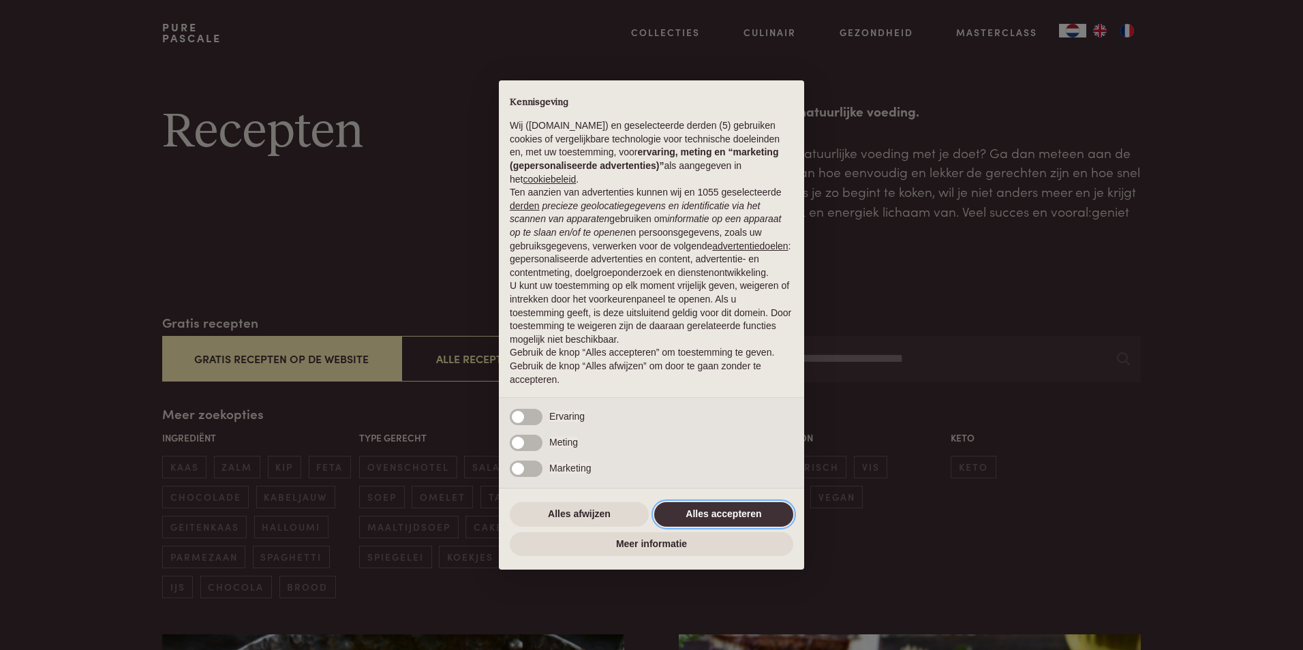
click at [764, 513] on button "Alles accepteren" at bounding box center [723, 514] width 139 height 25
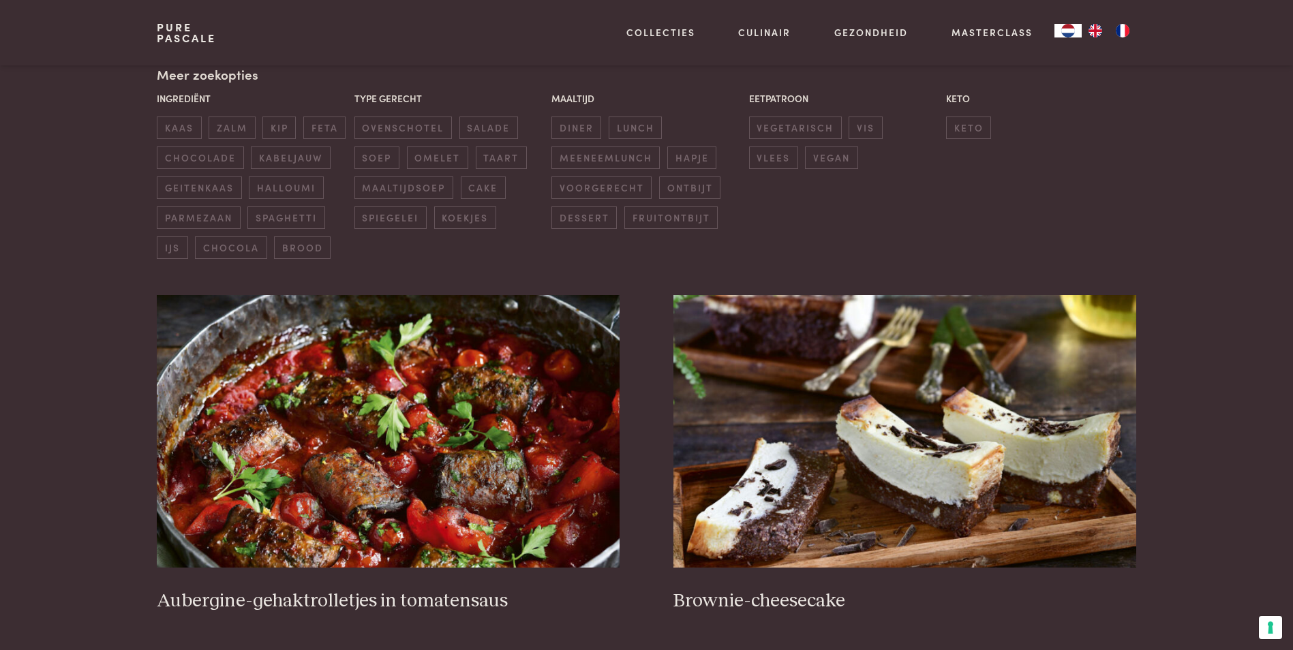
scroll to position [341, 0]
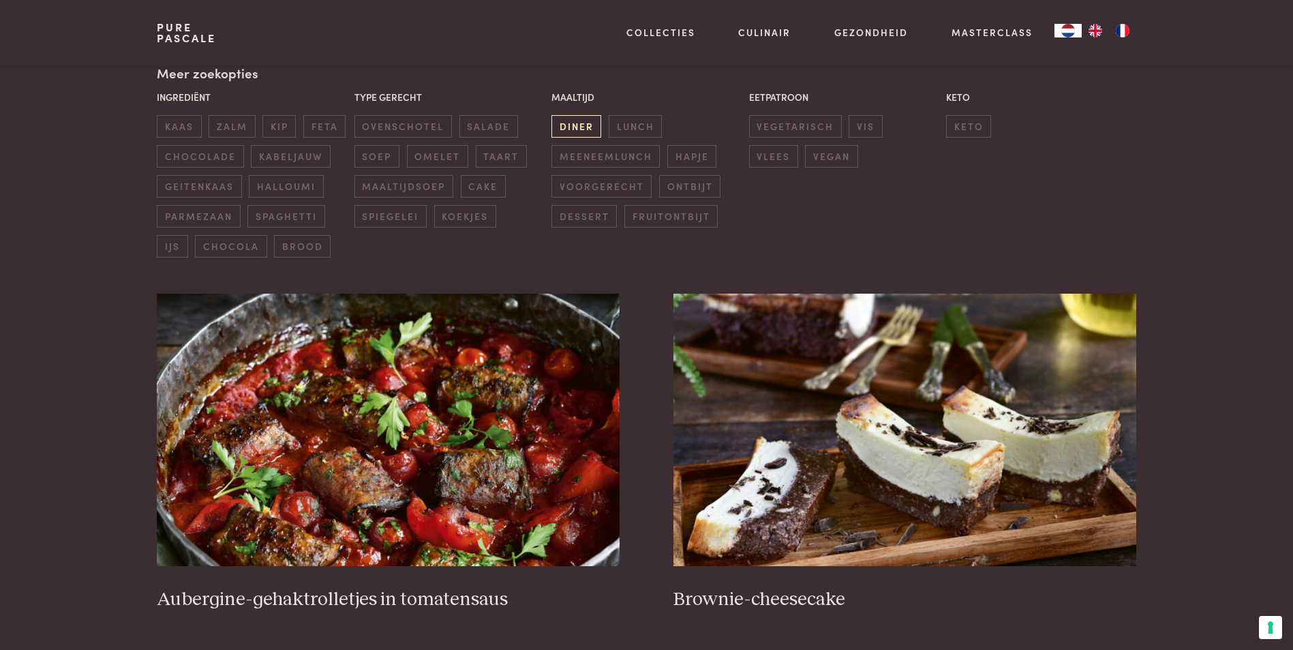
click at [589, 127] on span "diner" at bounding box center [576, 126] width 50 height 22
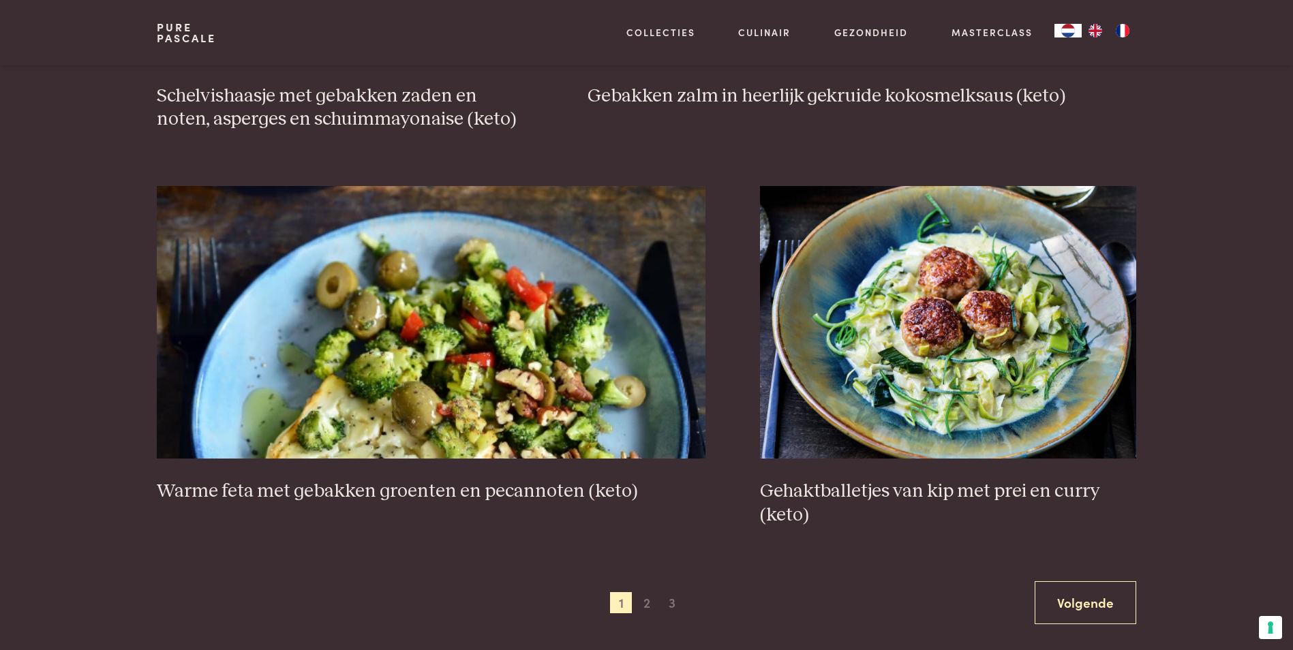
scroll to position [2358, 0]
click at [648, 605] on span "2" at bounding box center [647, 603] width 22 height 22
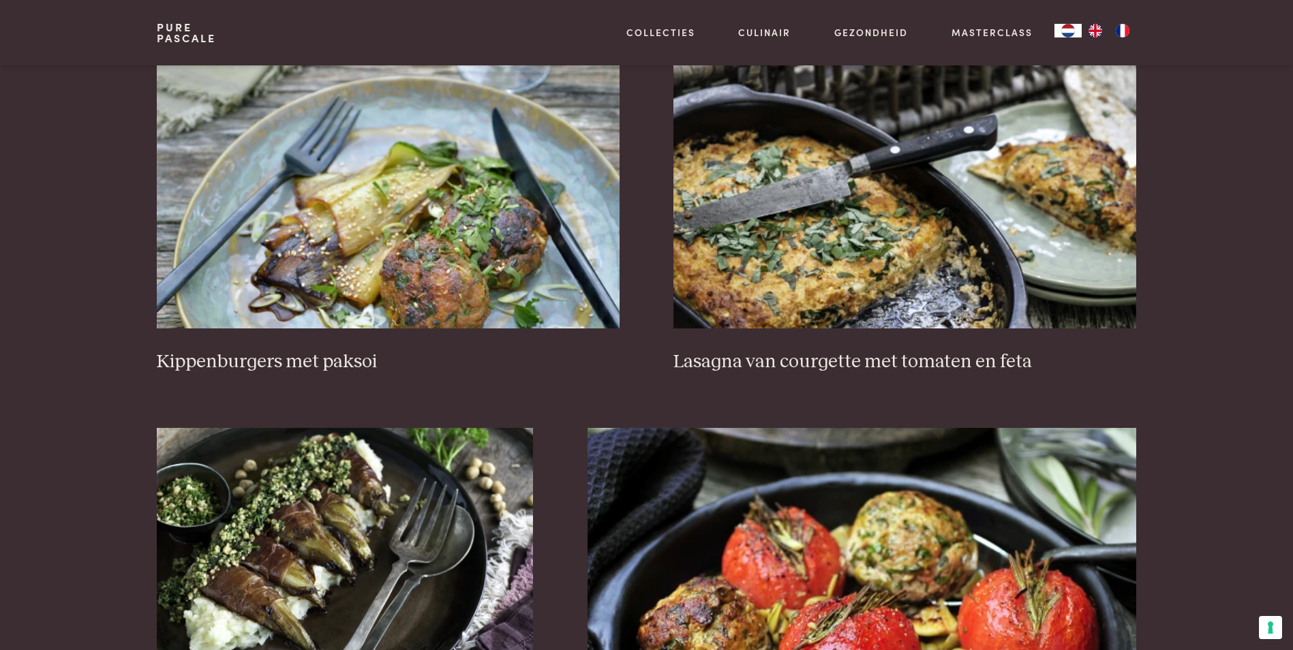
scroll to position [1881, 0]
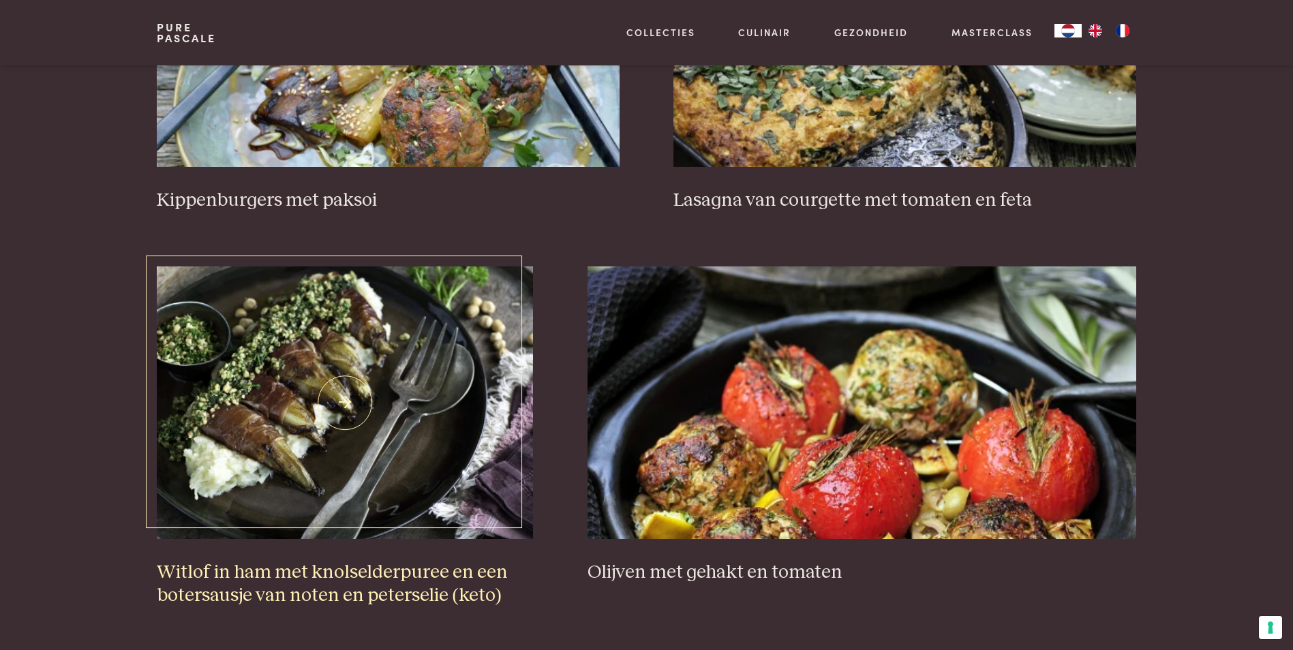
click at [421, 484] on img at bounding box center [345, 403] width 376 height 273
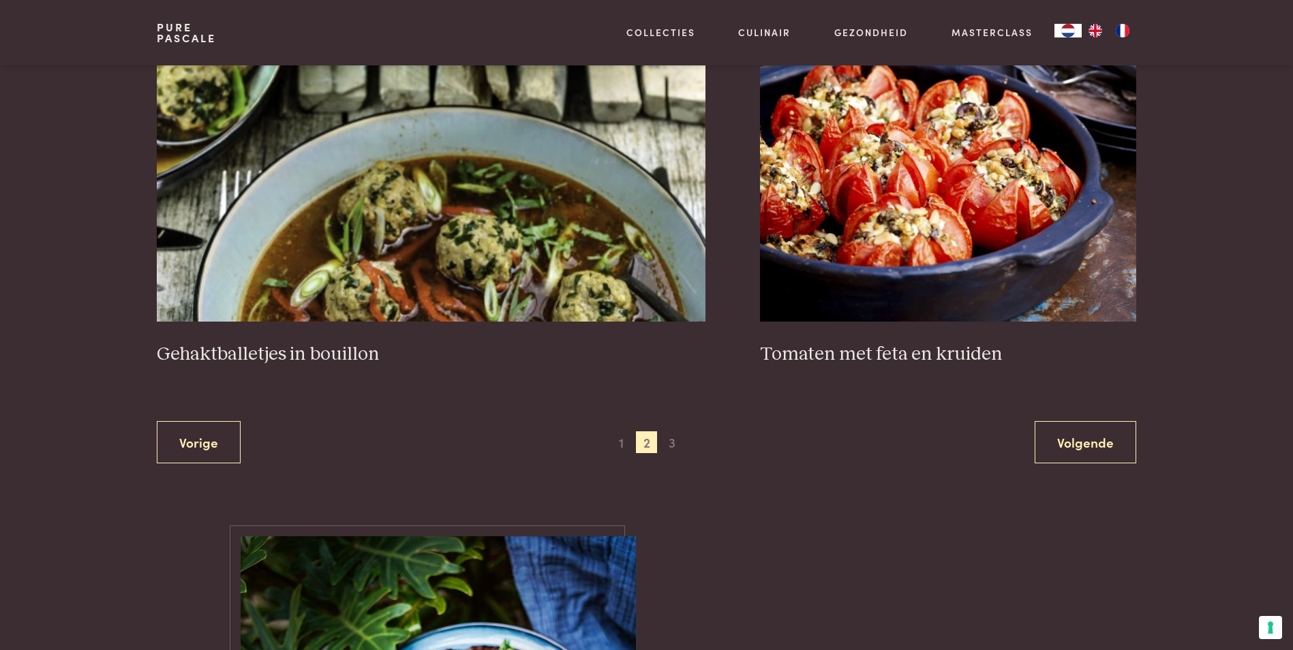
scroll to position [2699, 0]
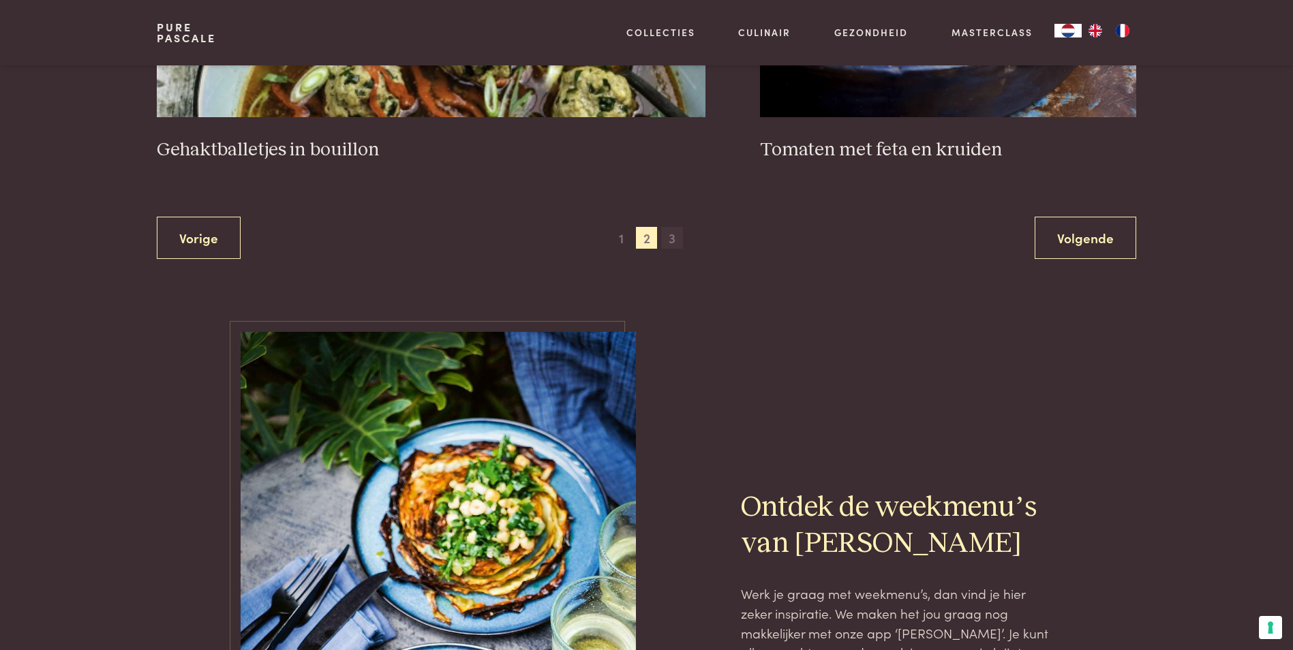
click at [673, 240] on span "3" at bounding box center [672, 238] width 22 height 22
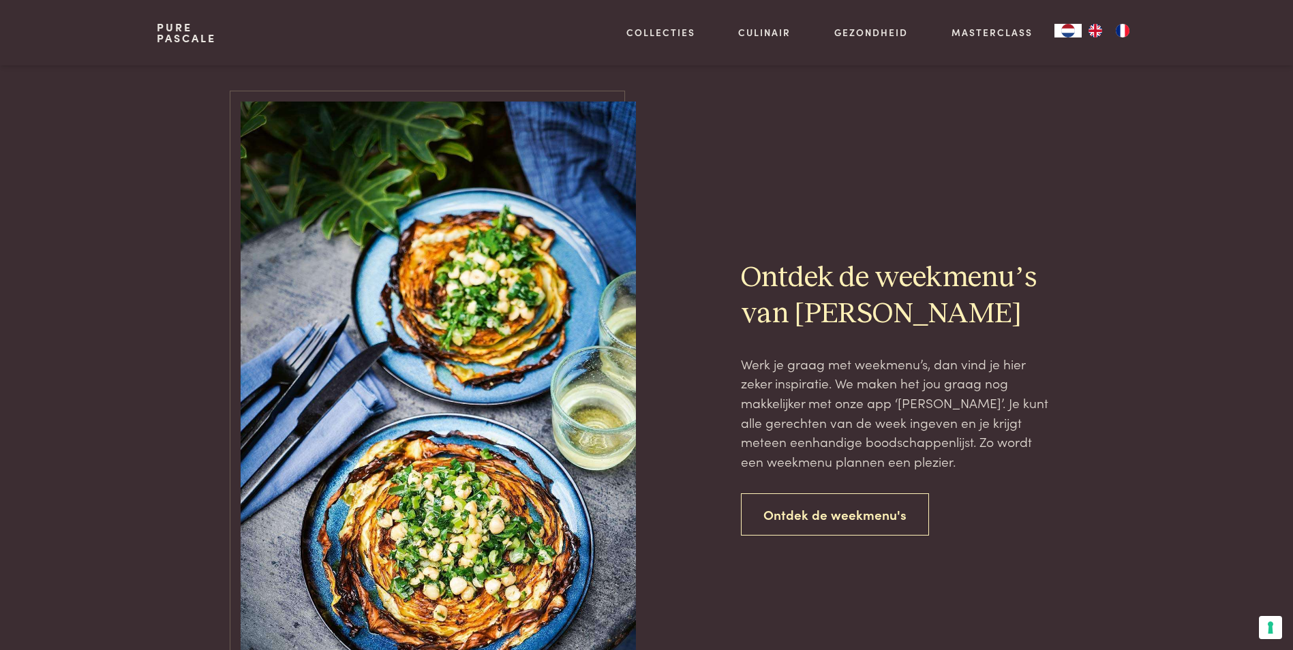
scroll to position [1063, 0]
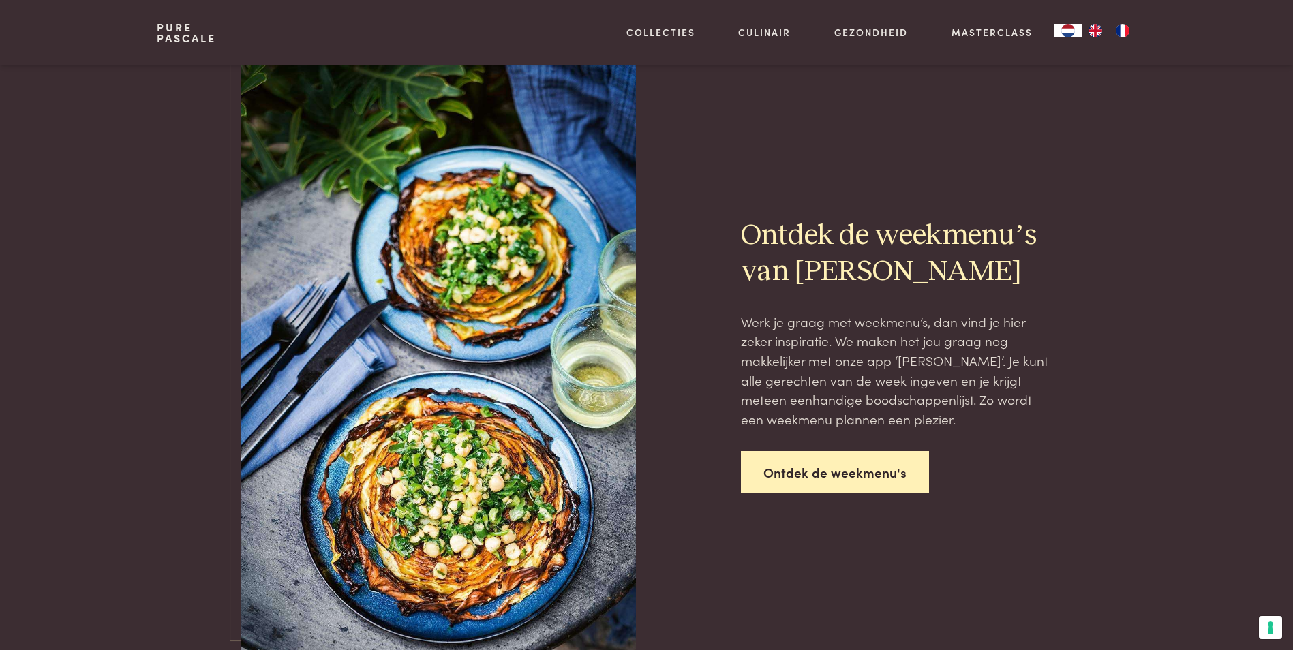
click at [836, 477] on link "Ontdek de weekmenu's" at bounding box center [835, 472] width 188 height 43
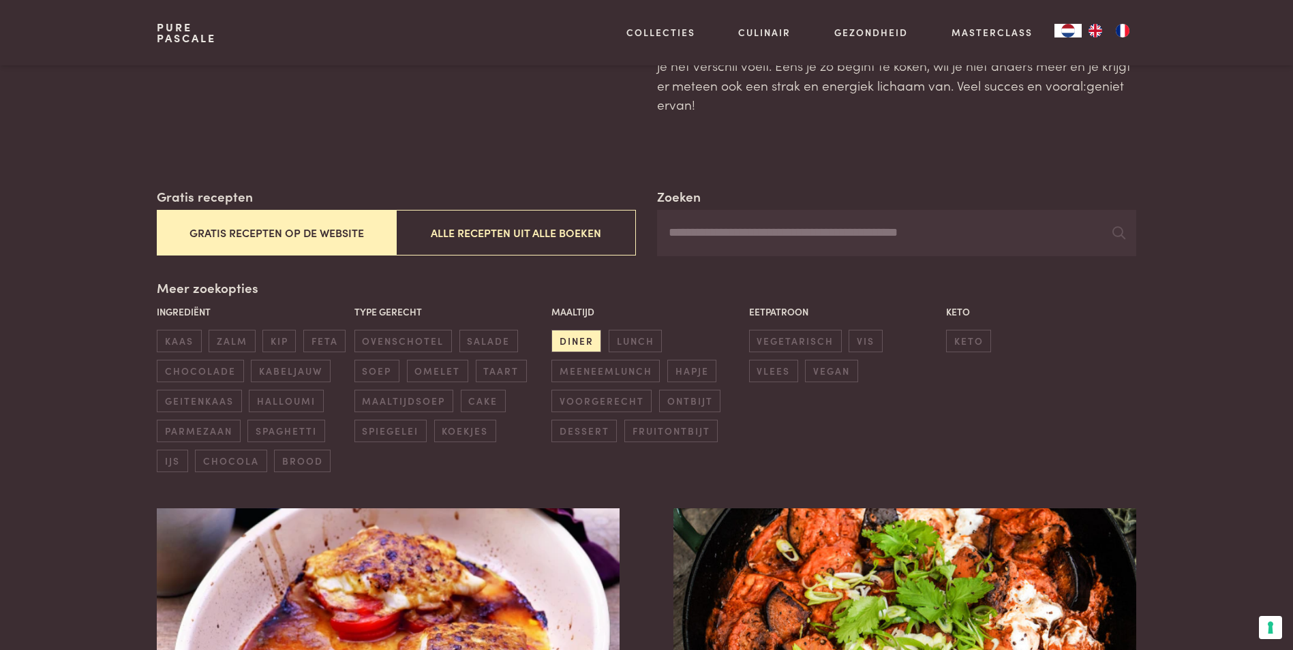
scroll to position [341, 0]
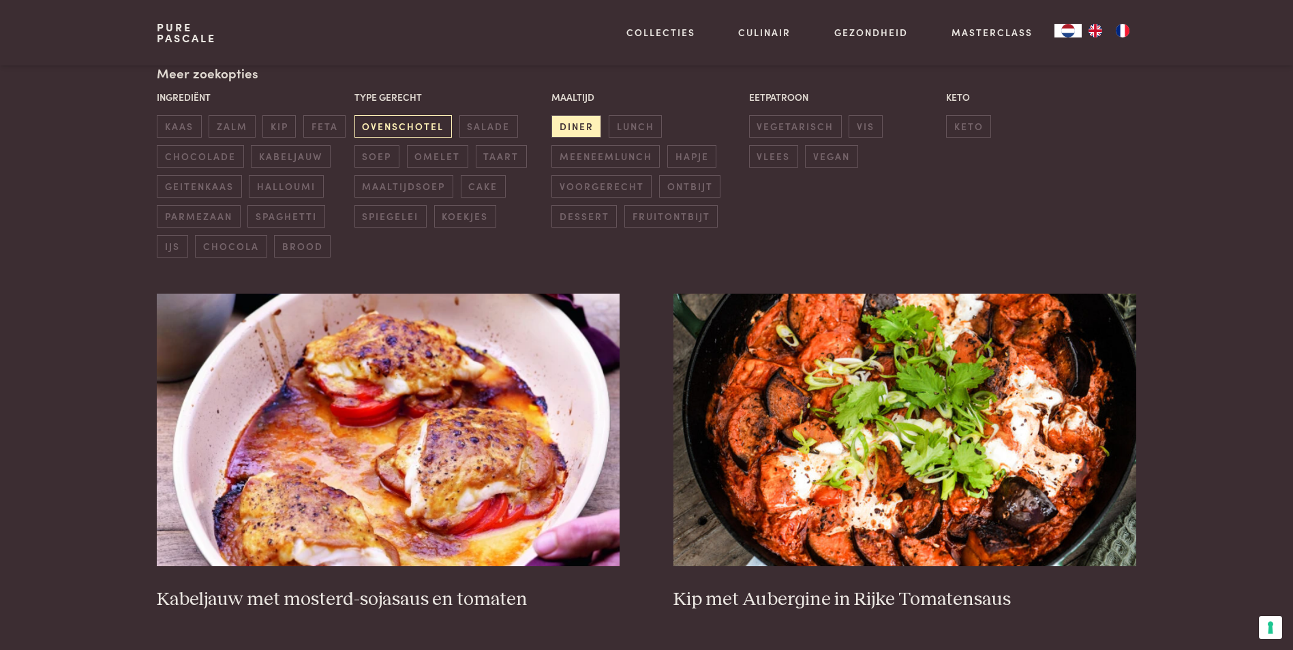
click at [406, 125] on span "ovenschotel" at bounding box center [402, 126] width 97 height 22
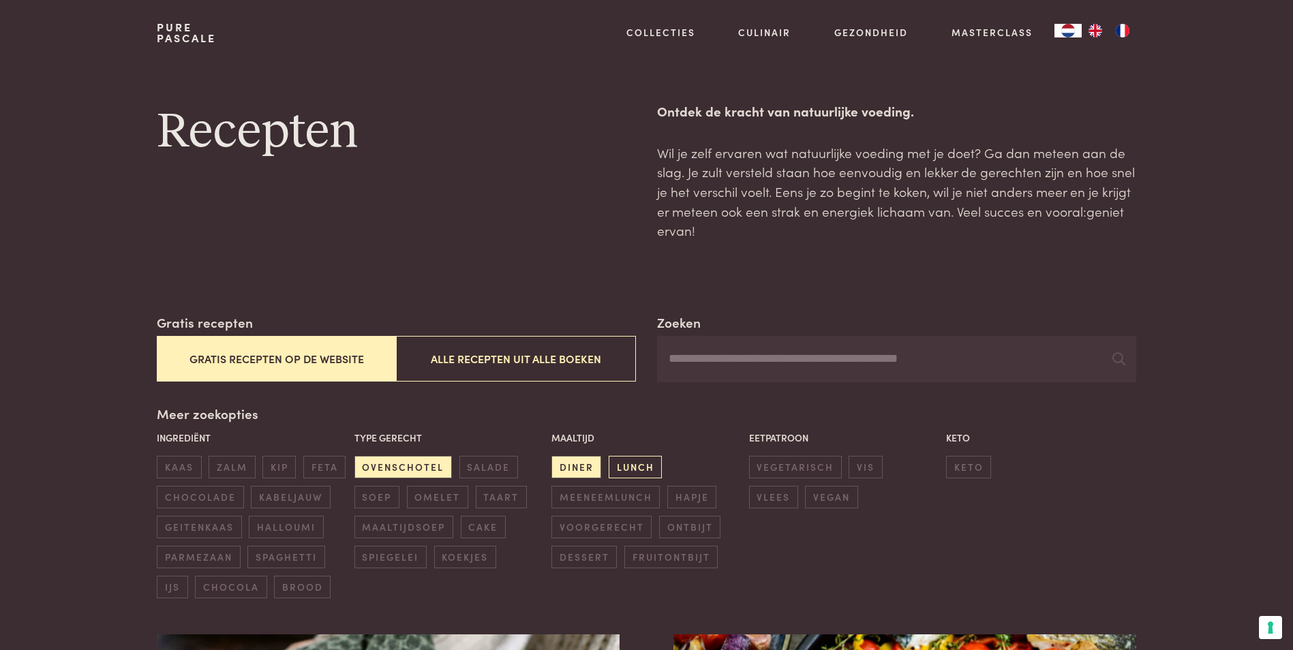
click at [622, 471] on span "lunch" at bounding box center [635, 467] width 53 height 22
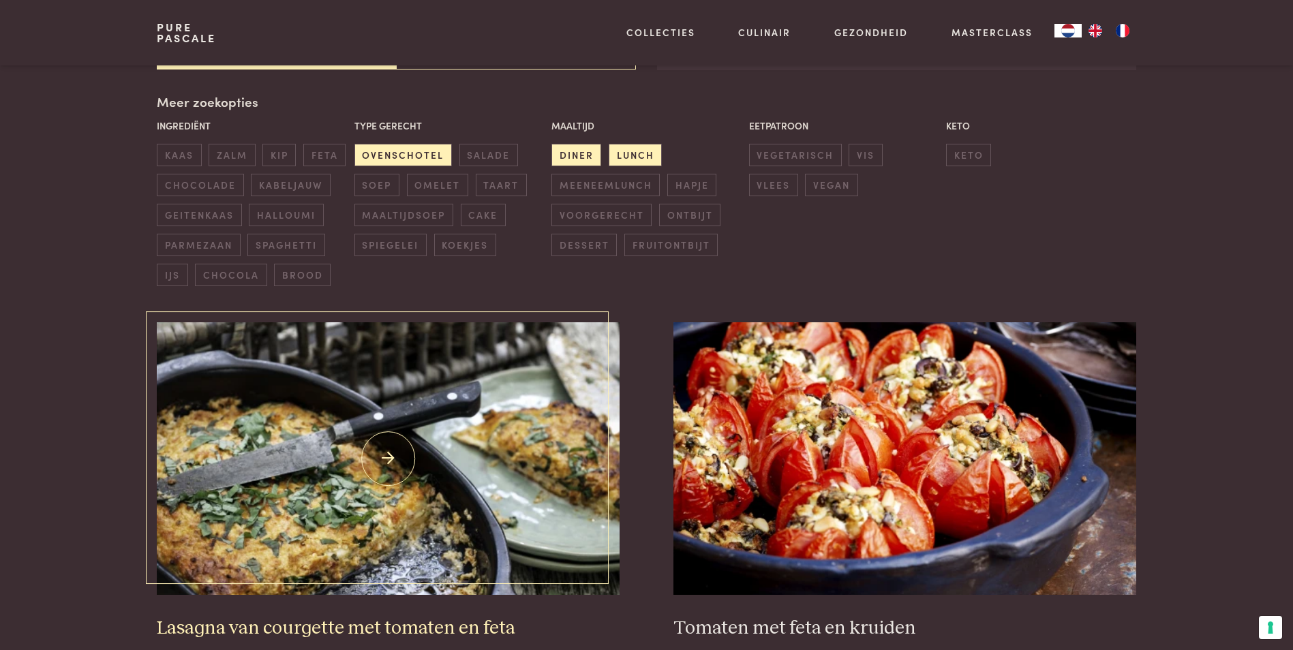
scroll to position [313, 0]
click at [564, 150] on span "diner" at bounding box center [576, 154] width 50 height 22
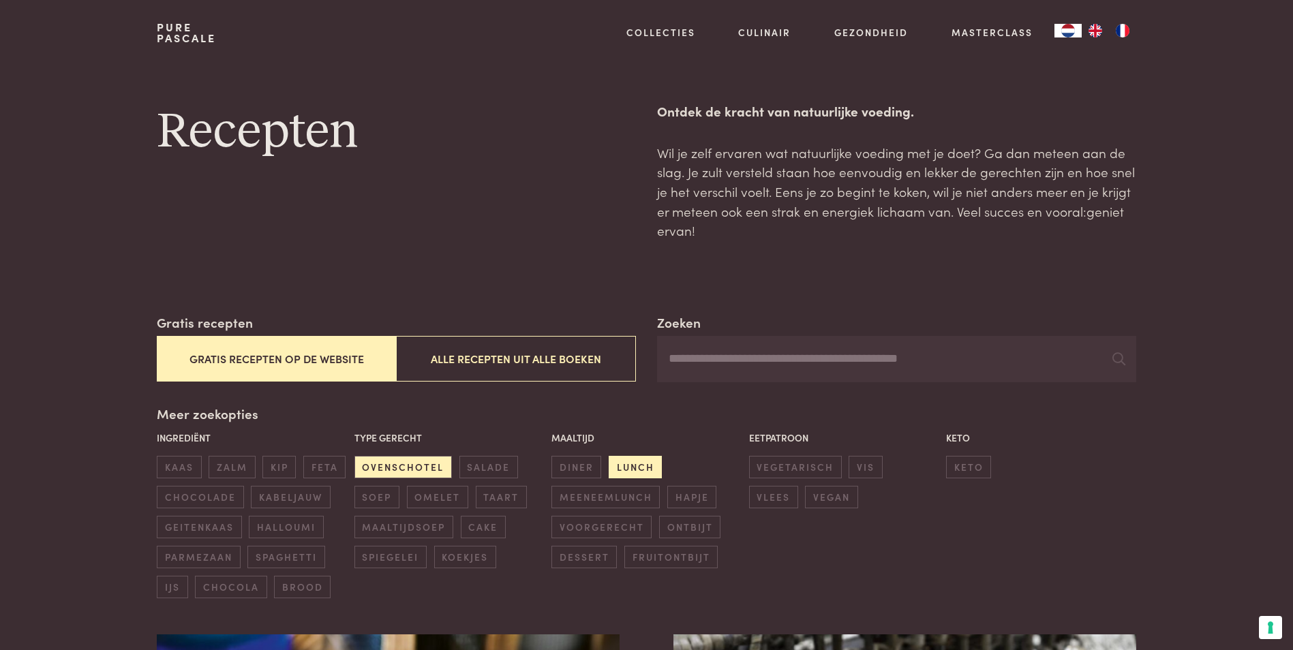
click at [634, 466] on span "lunch" at bounding box center [635, 467] width 53 height 22
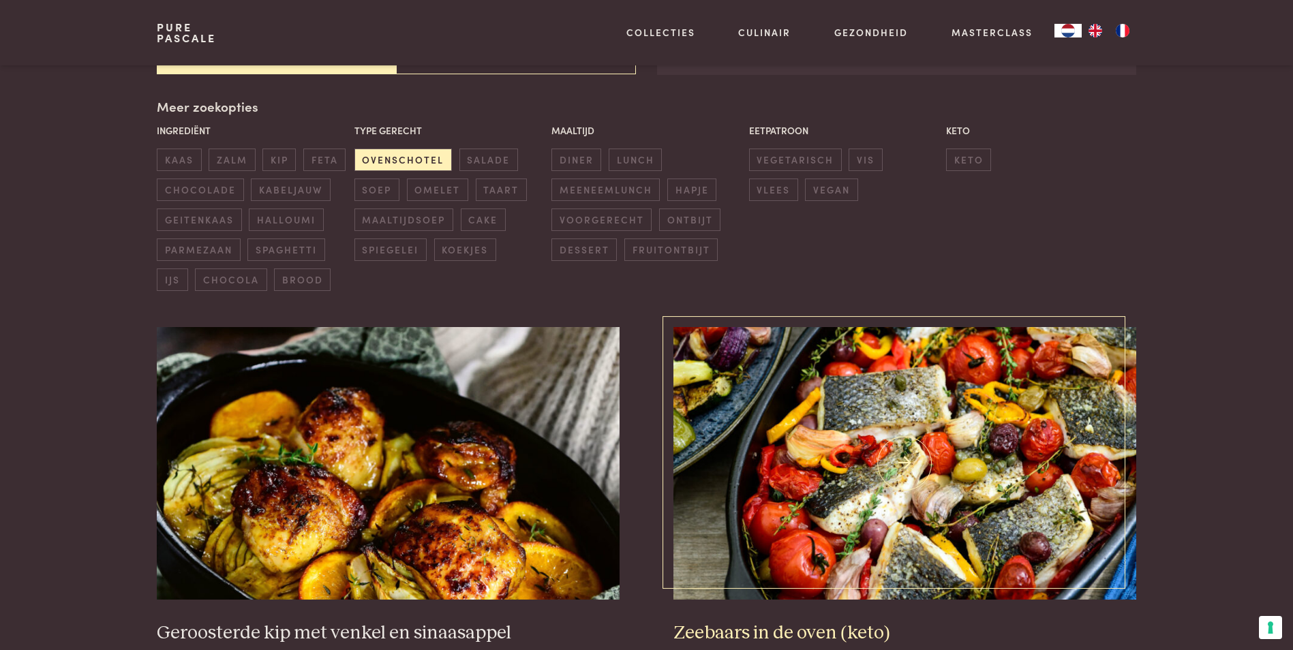
scroll to position [313, 0]
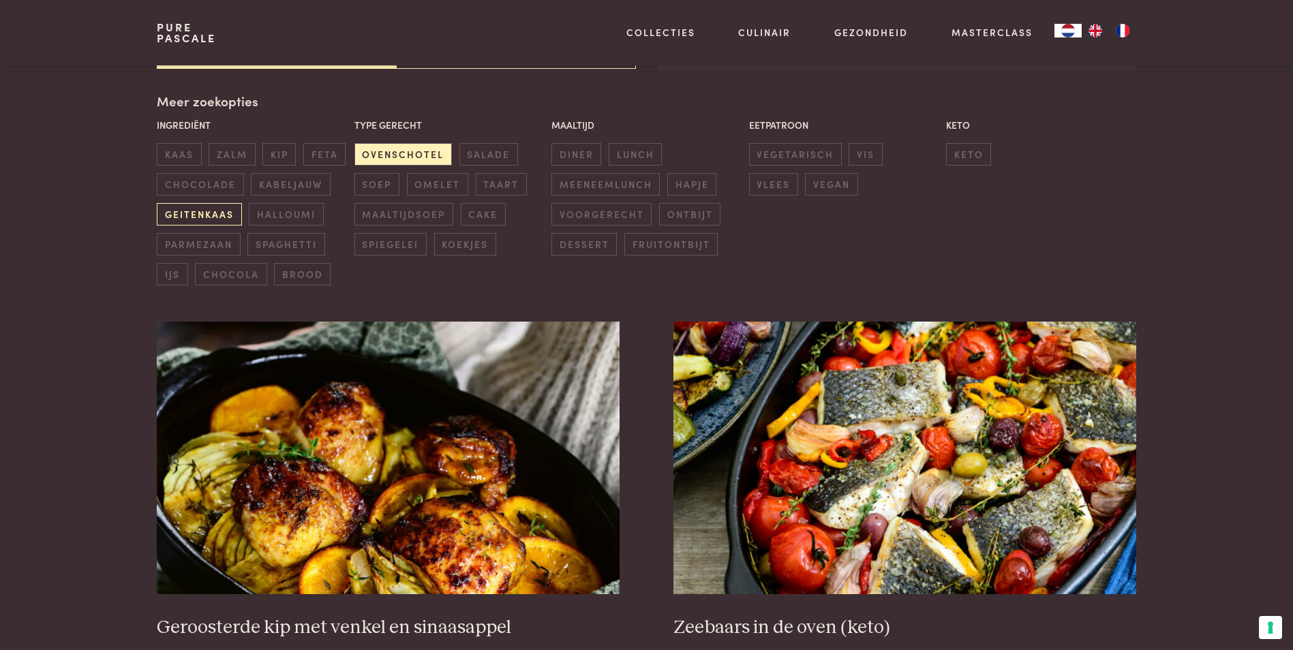
click at [204, 215] on span "geitenkaas" at bounding box center [199, 214] width 85 height 22
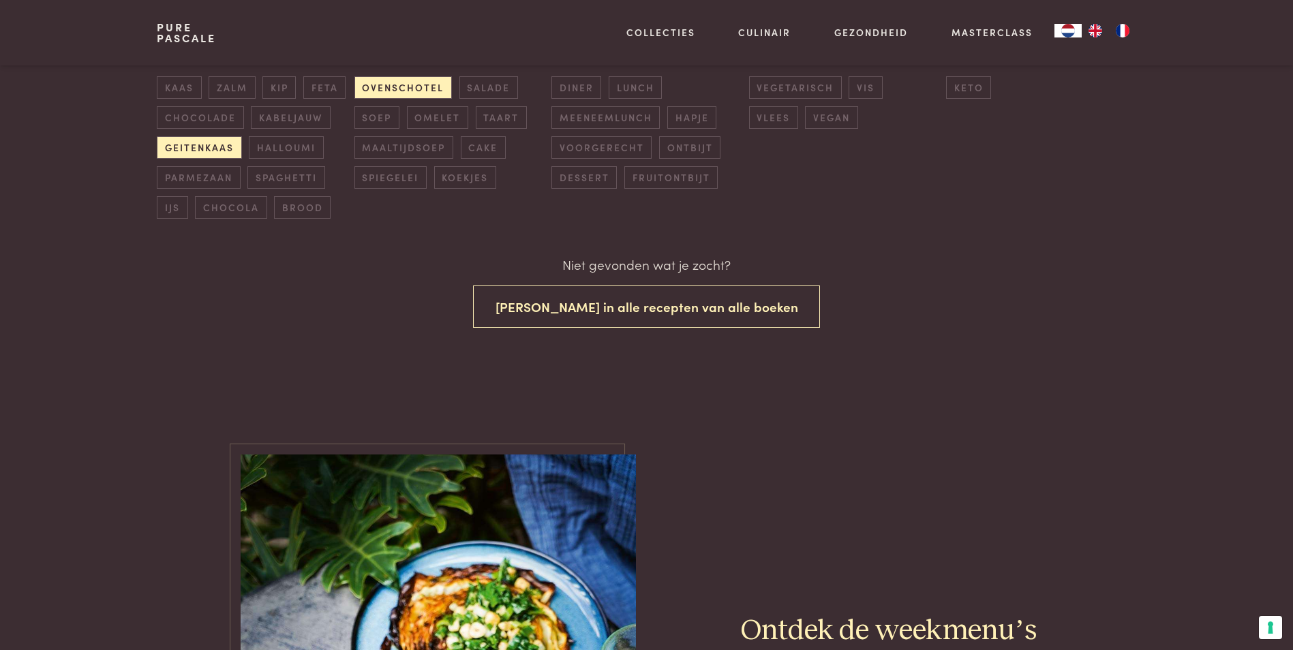
scroll to position [281, 0]
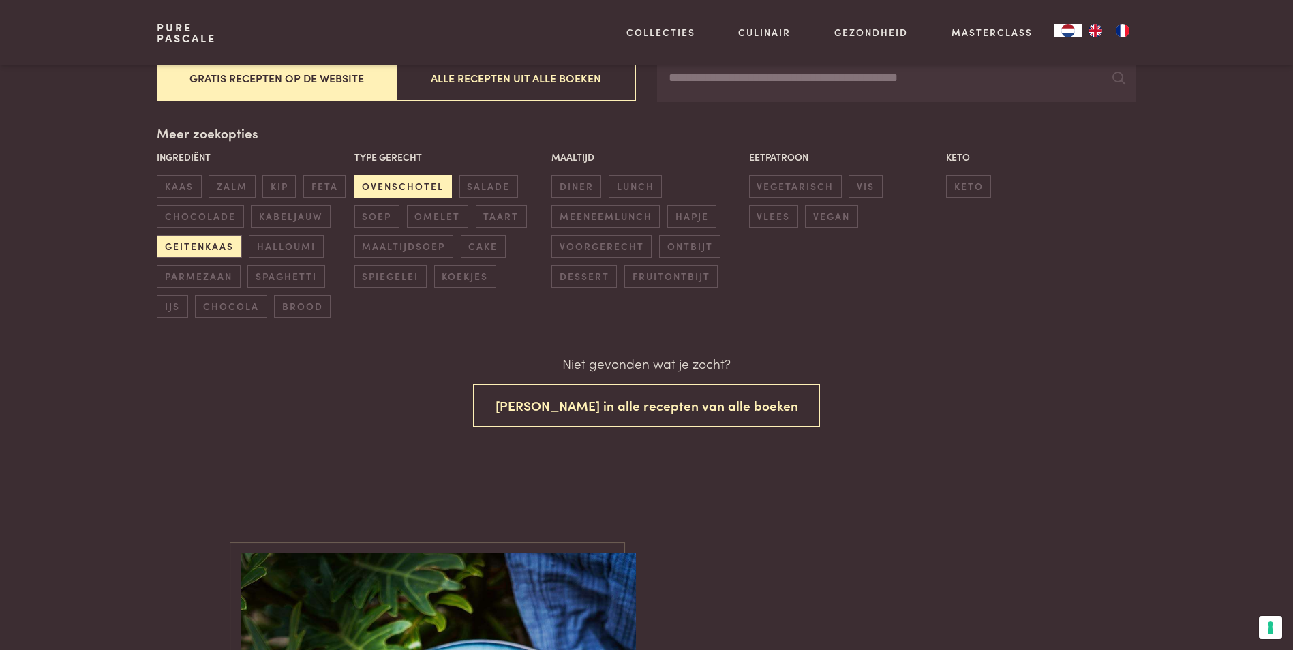
click at [423, 183] on span "ovenschotel" at bounding box center [402, 186] width 97 height 22
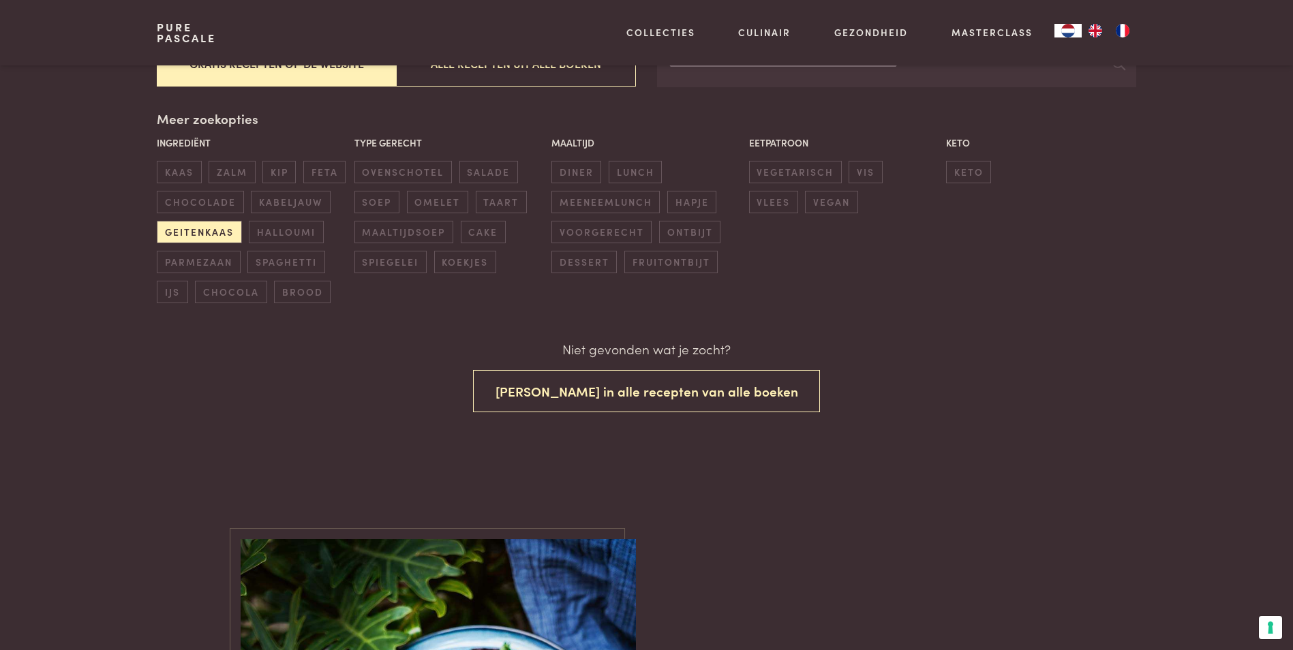
scroll to position [145, 0]
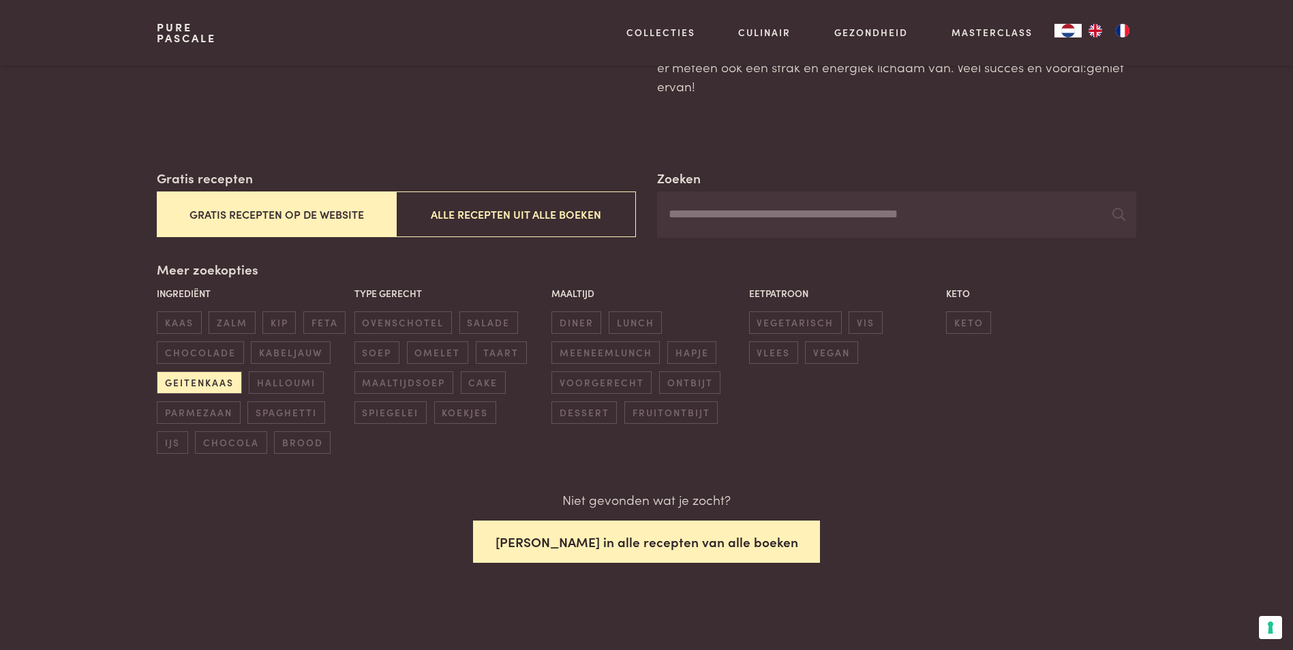
click at [645, 540] on button "Zoek in alle recepten van alle boeken" at bounding box center [647, 542] width 348 height 43
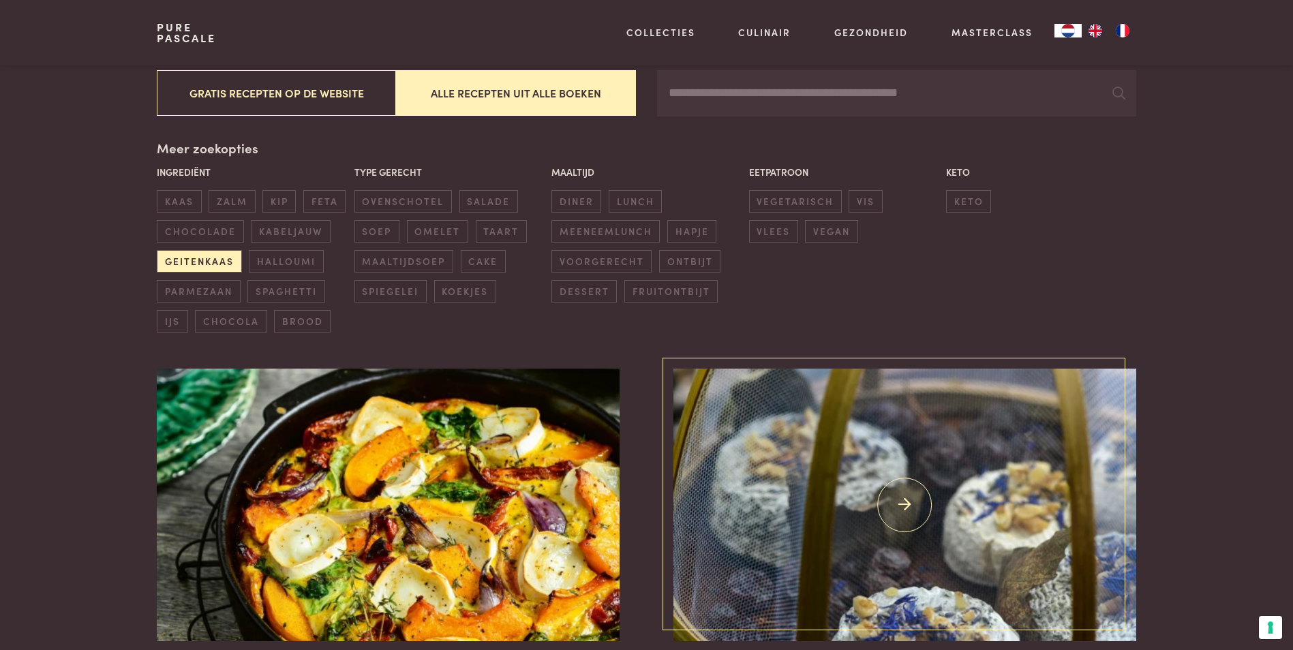
scroll to position [273, 0]
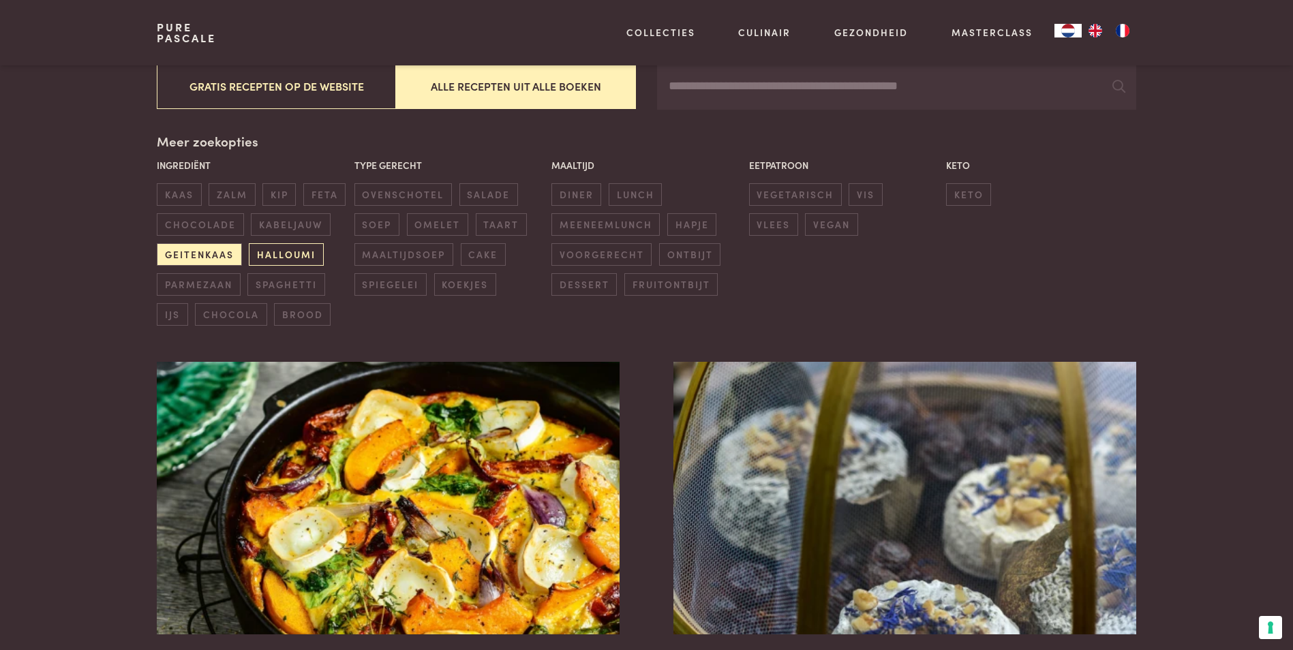
click at [296, 256] on span "halloumi" at bounding box center [286, 254] width 74 height 22
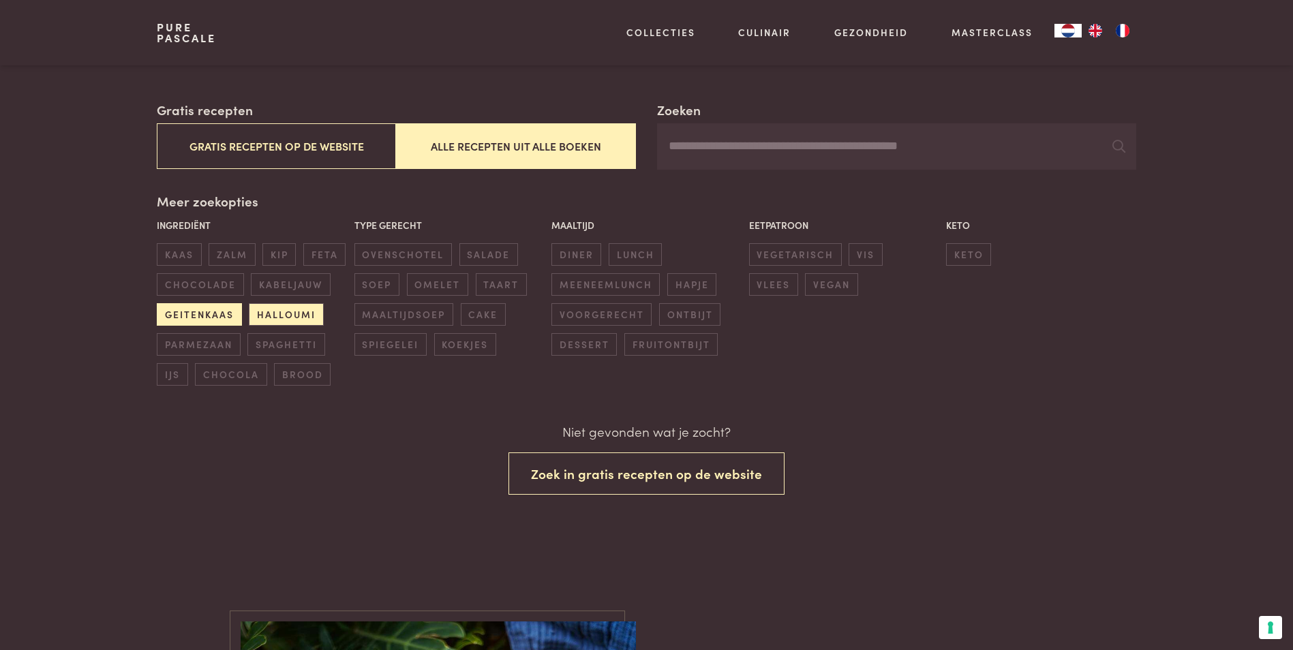
click at [218, 318] on span "geitenkaas" at bounding box center [199, 314] width 85 height 22
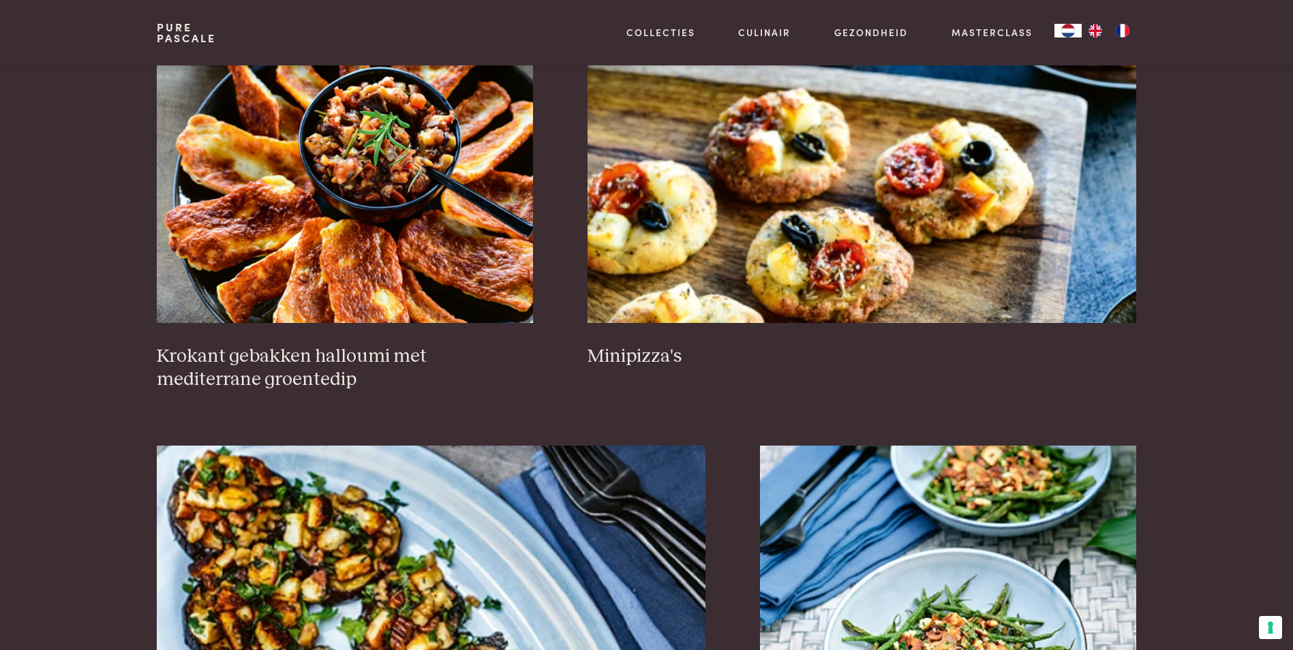
scroll to position [994, 0]
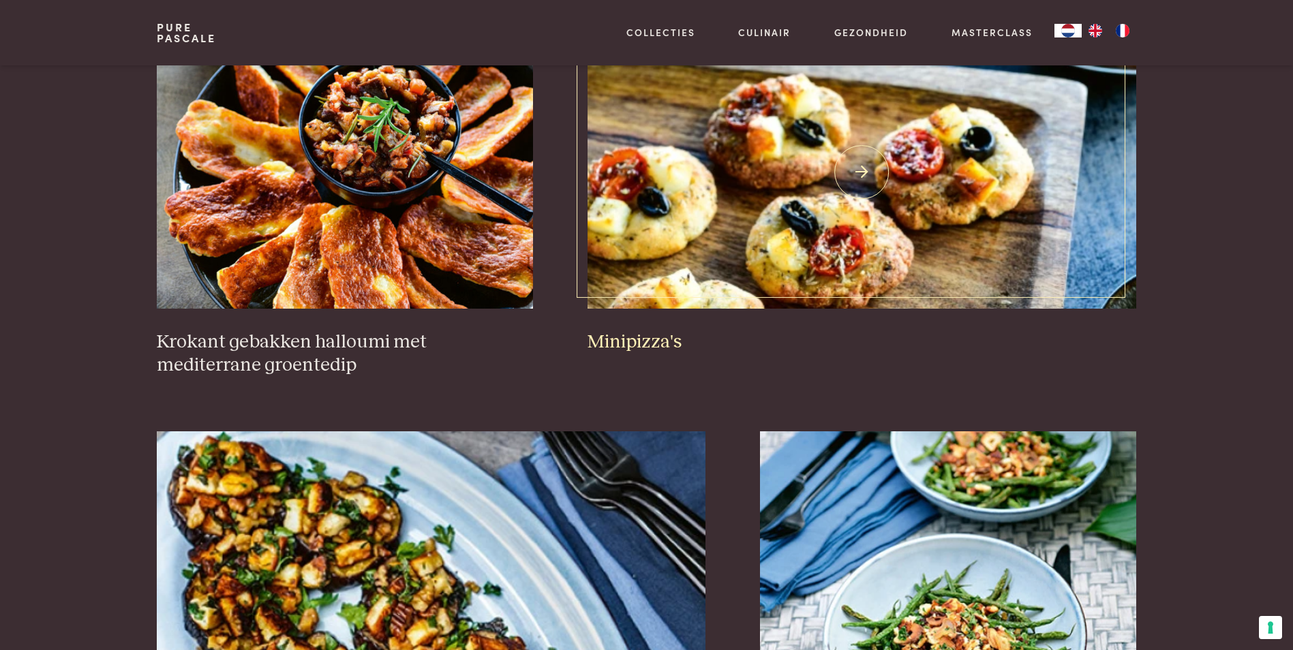
click at [714, 230] on img at bounding box center [862, 172] width 549 height 273
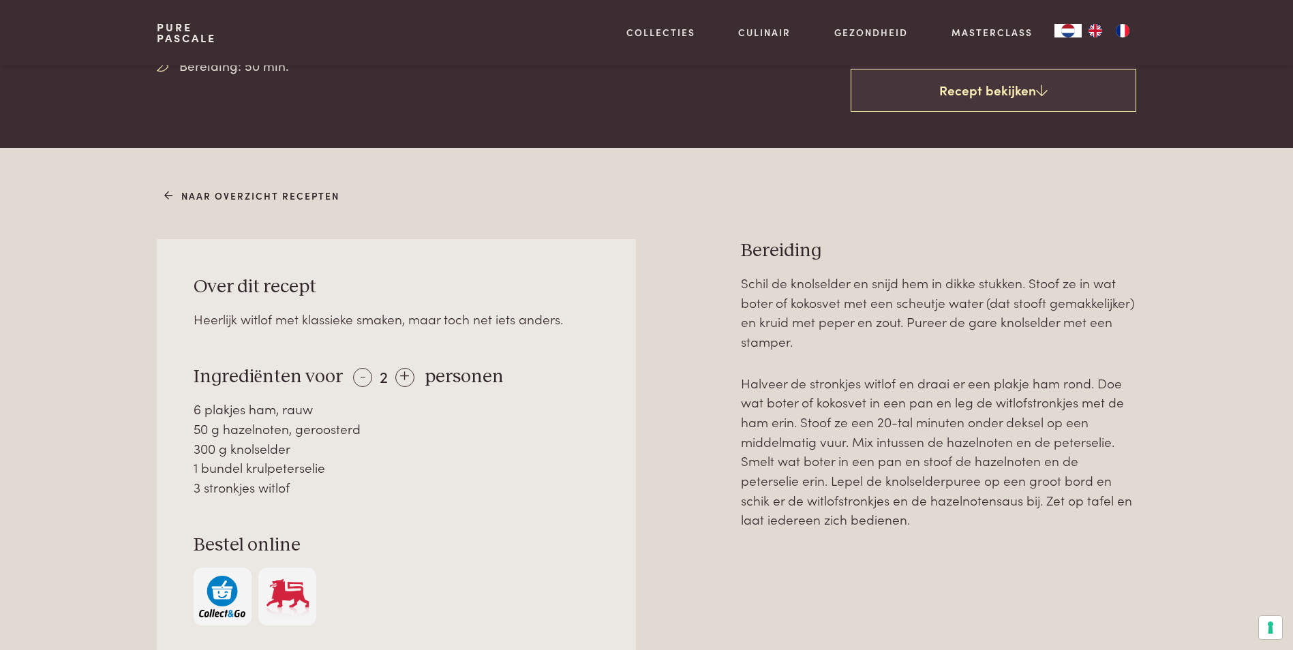
scroll to position [818, 0]
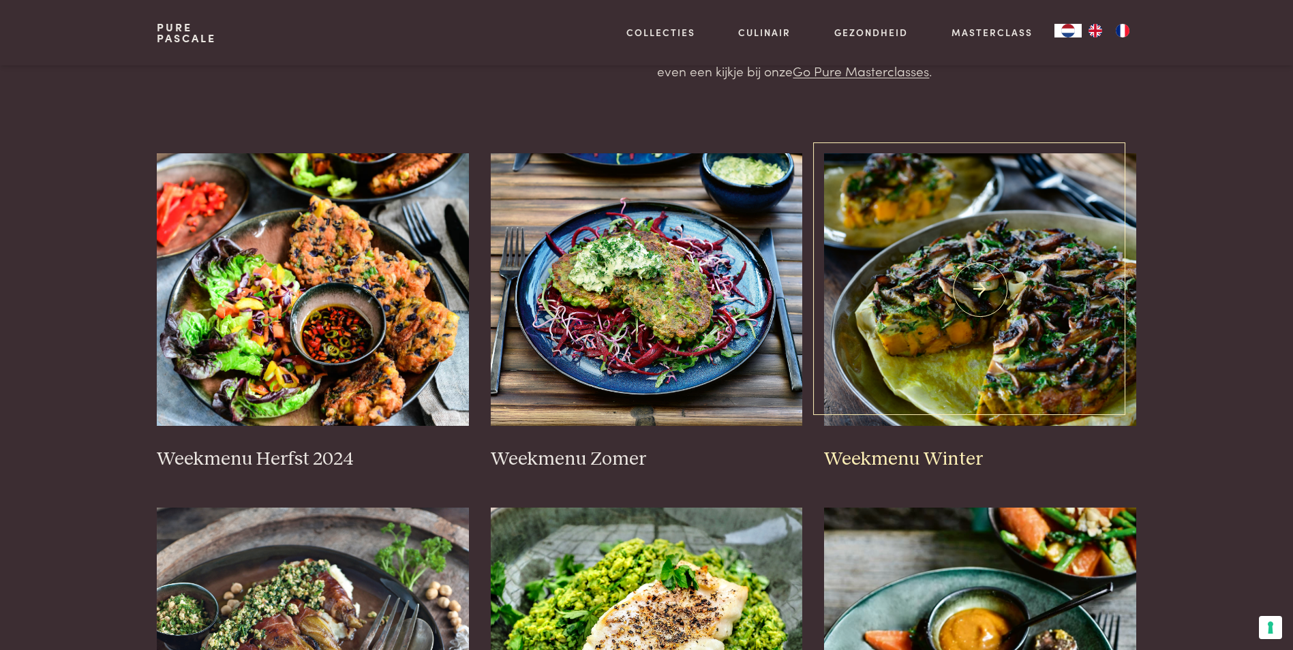
scroll to position [204, 0]
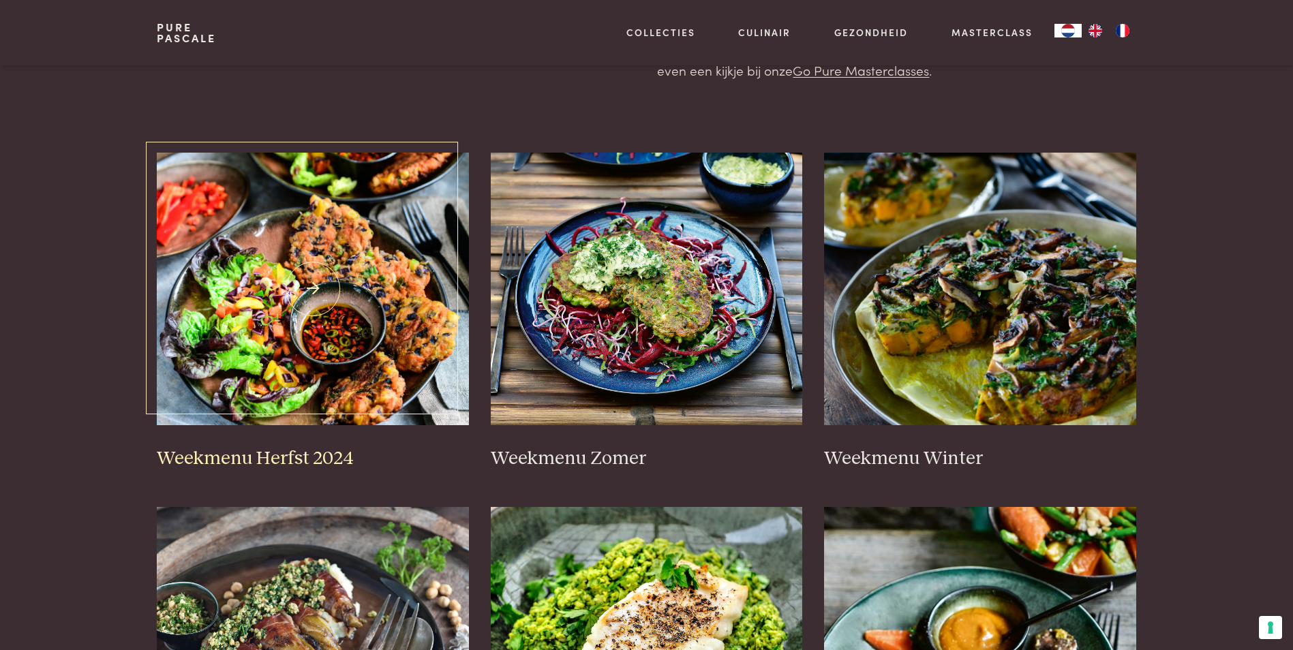
click at [317, 382] on img at bounding box center [313, 289] width 312 height 273
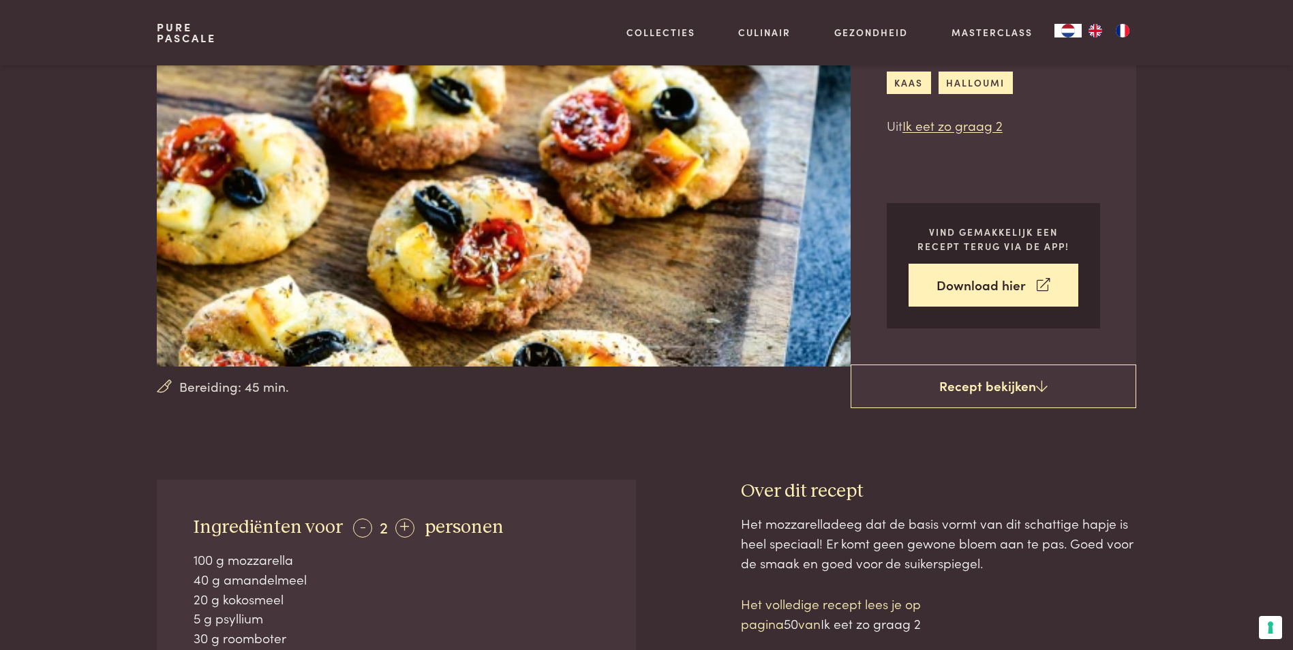
scroll to position [204, 0]
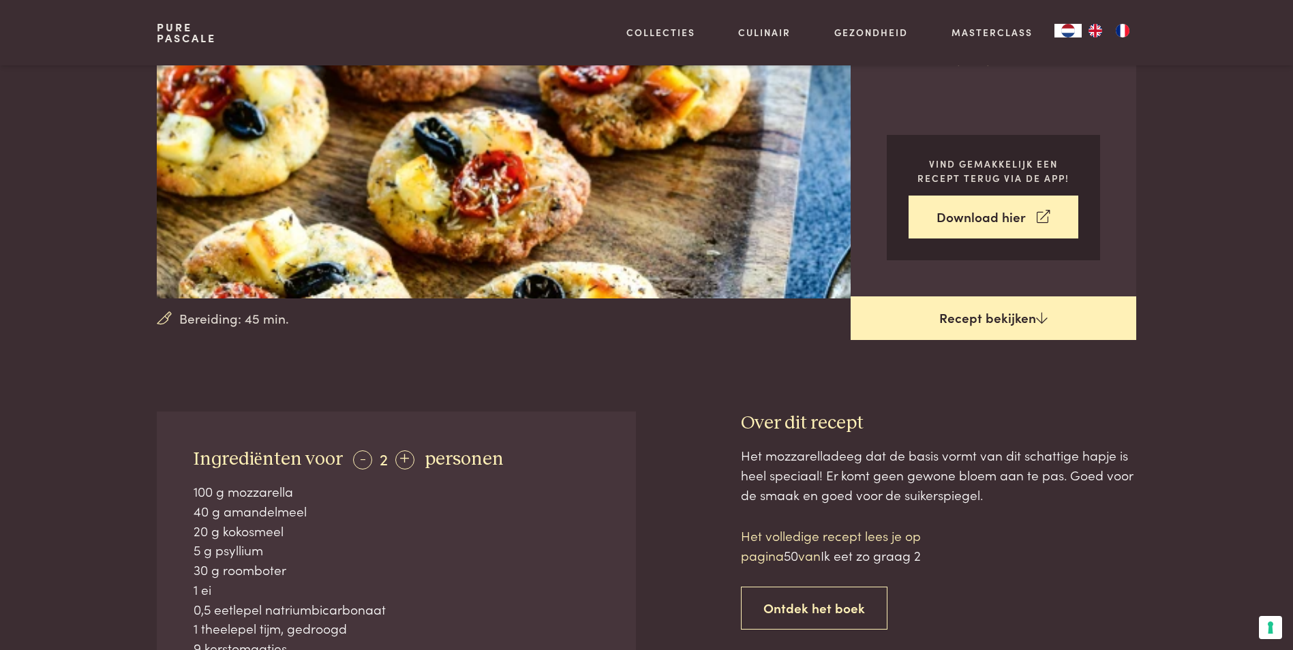
click at [989, 322] on link "Recept bekijken" at bounding box center [994, 319] width 286 height 44
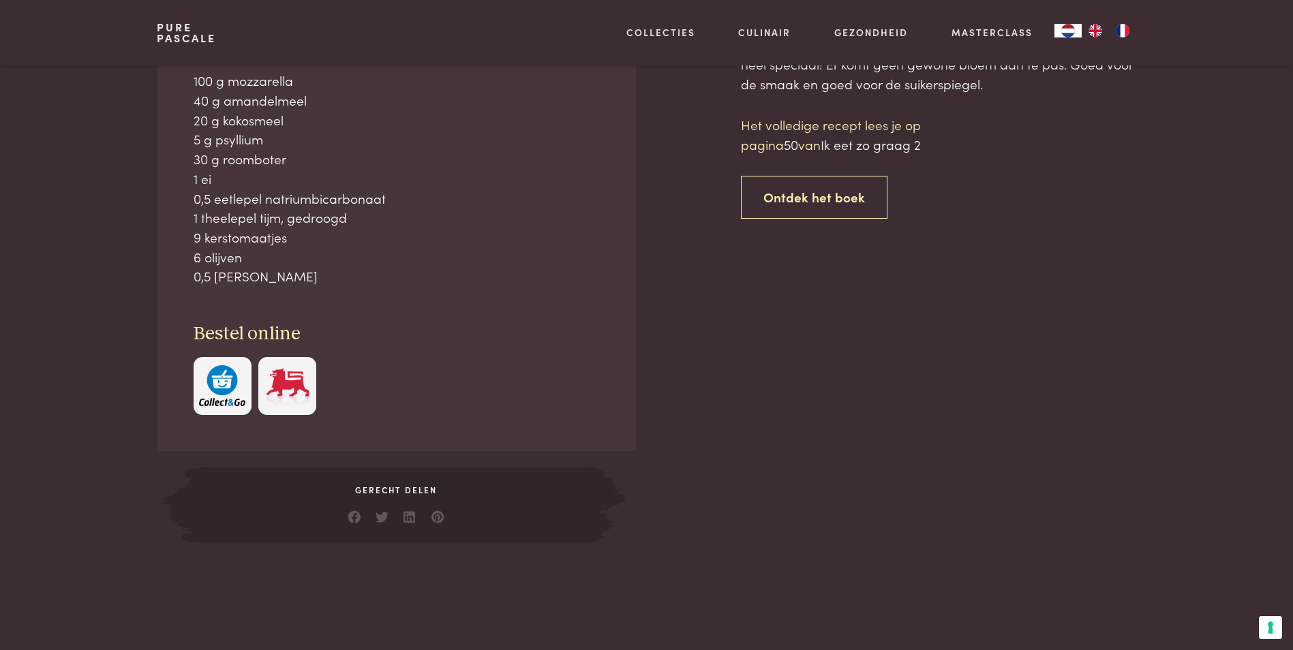
scroll to position [616, 0]
